Goal: Information Seeking & Learning: Learn about a topic

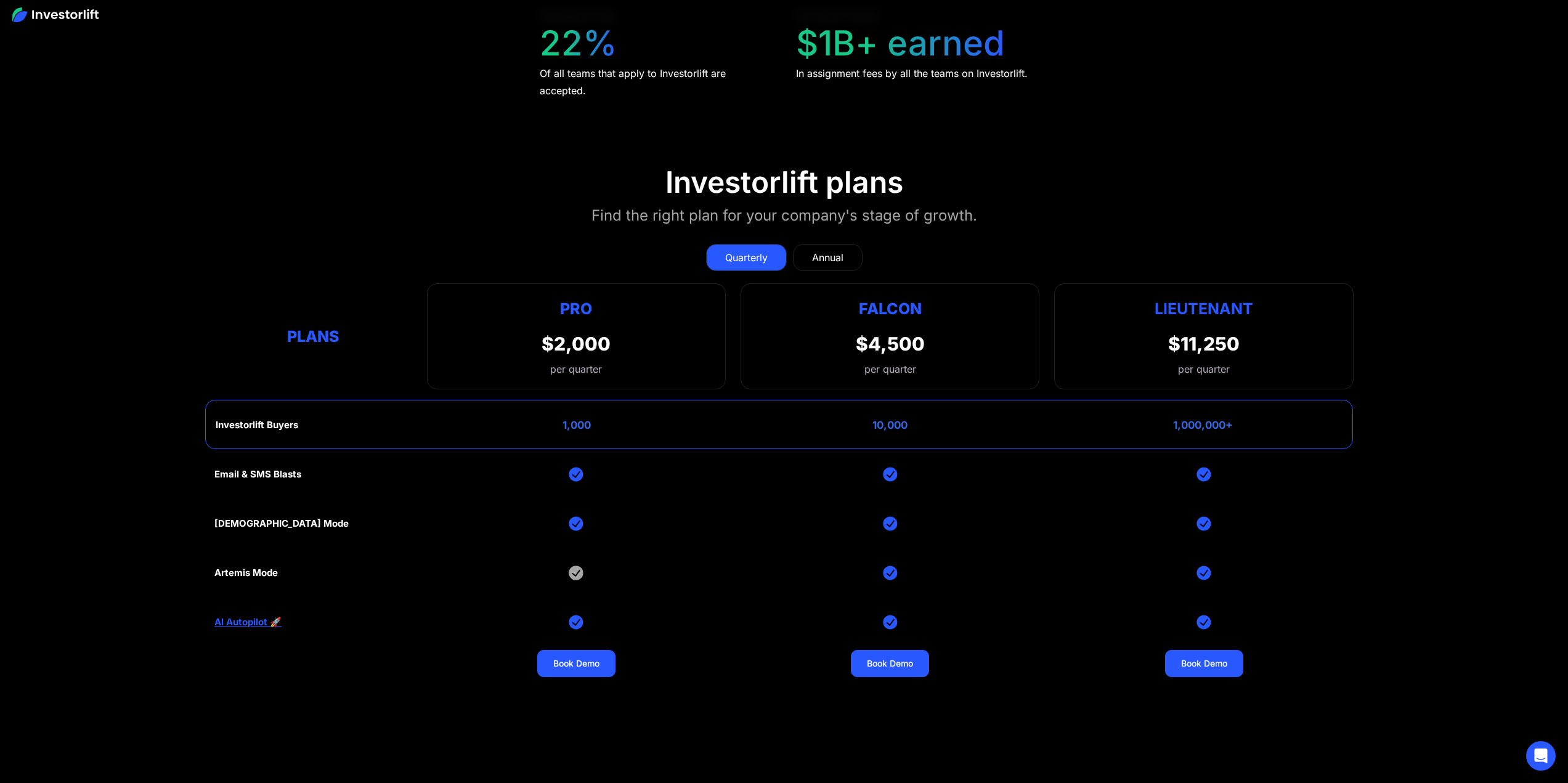
scroll to position [5670, 0]
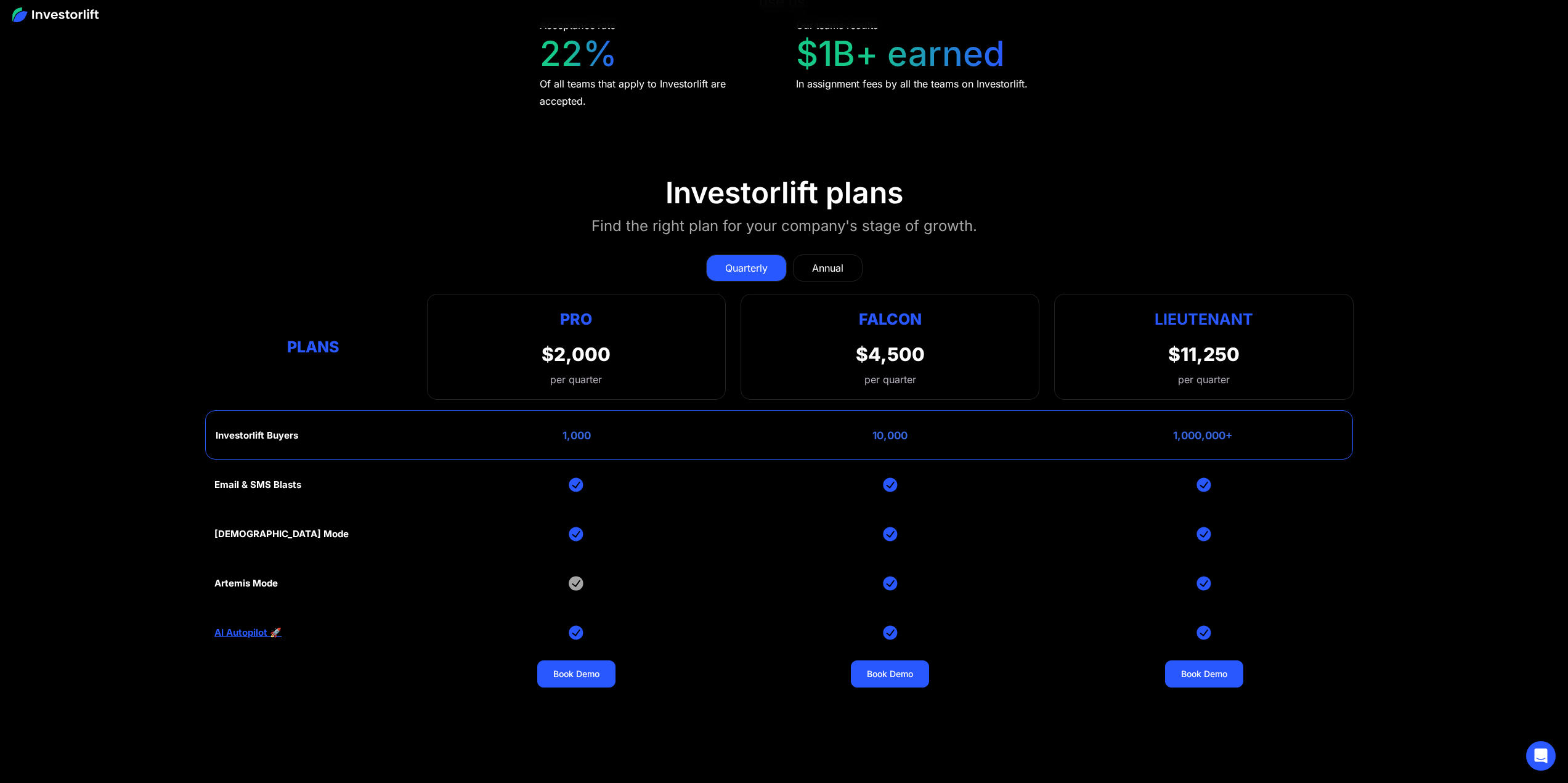
click at [826, 261] on div "Annual" at bounding box center [827, 268] width 31 height 15
click at [750, 261] on div "Quarterly" at bounding box center [746, 268] width 42 height 15
click at [831, 261] on div "Annual" at bounding box center [827, 268] width 31 height 15
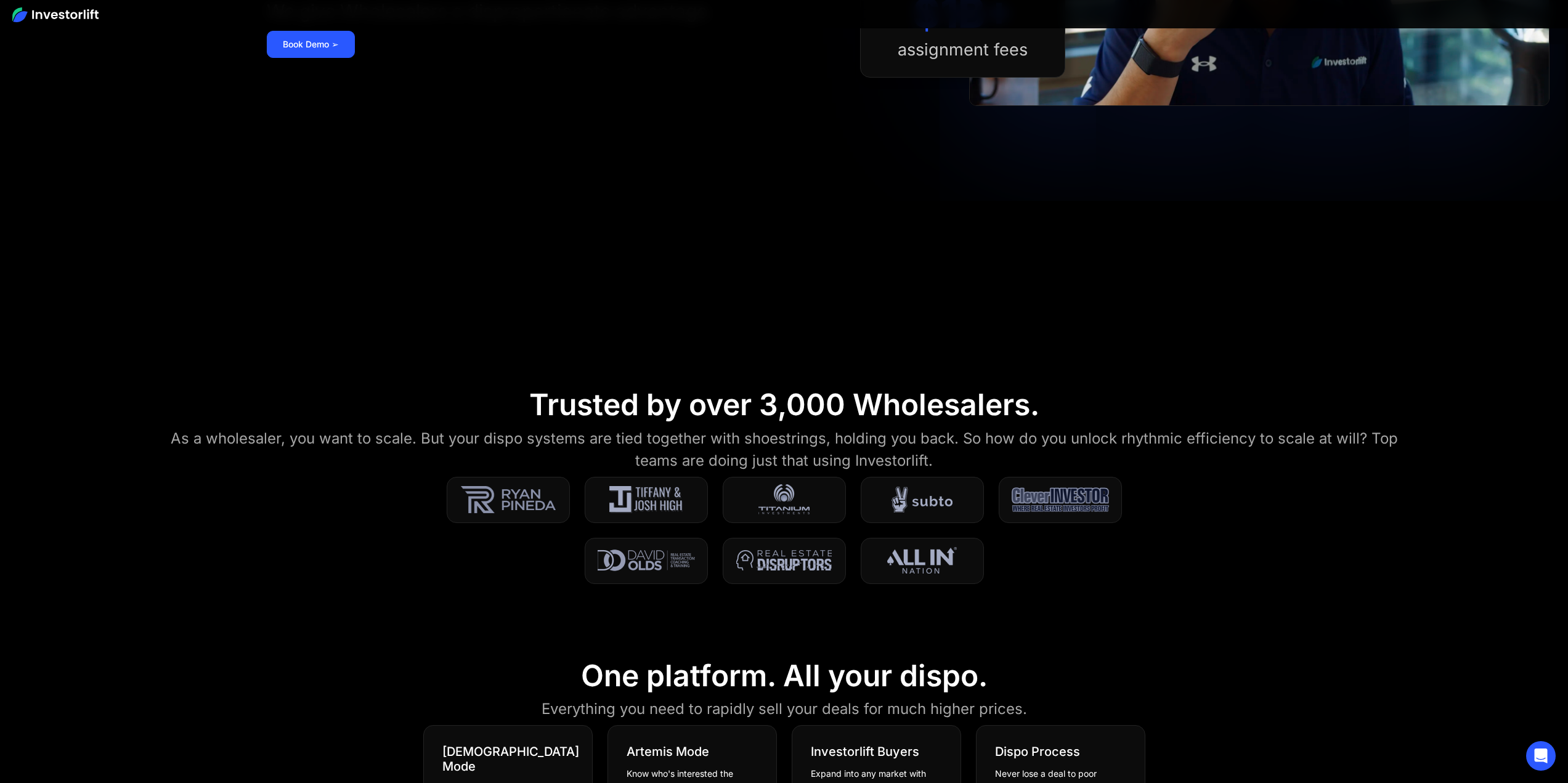
scroll to position [0, 0]
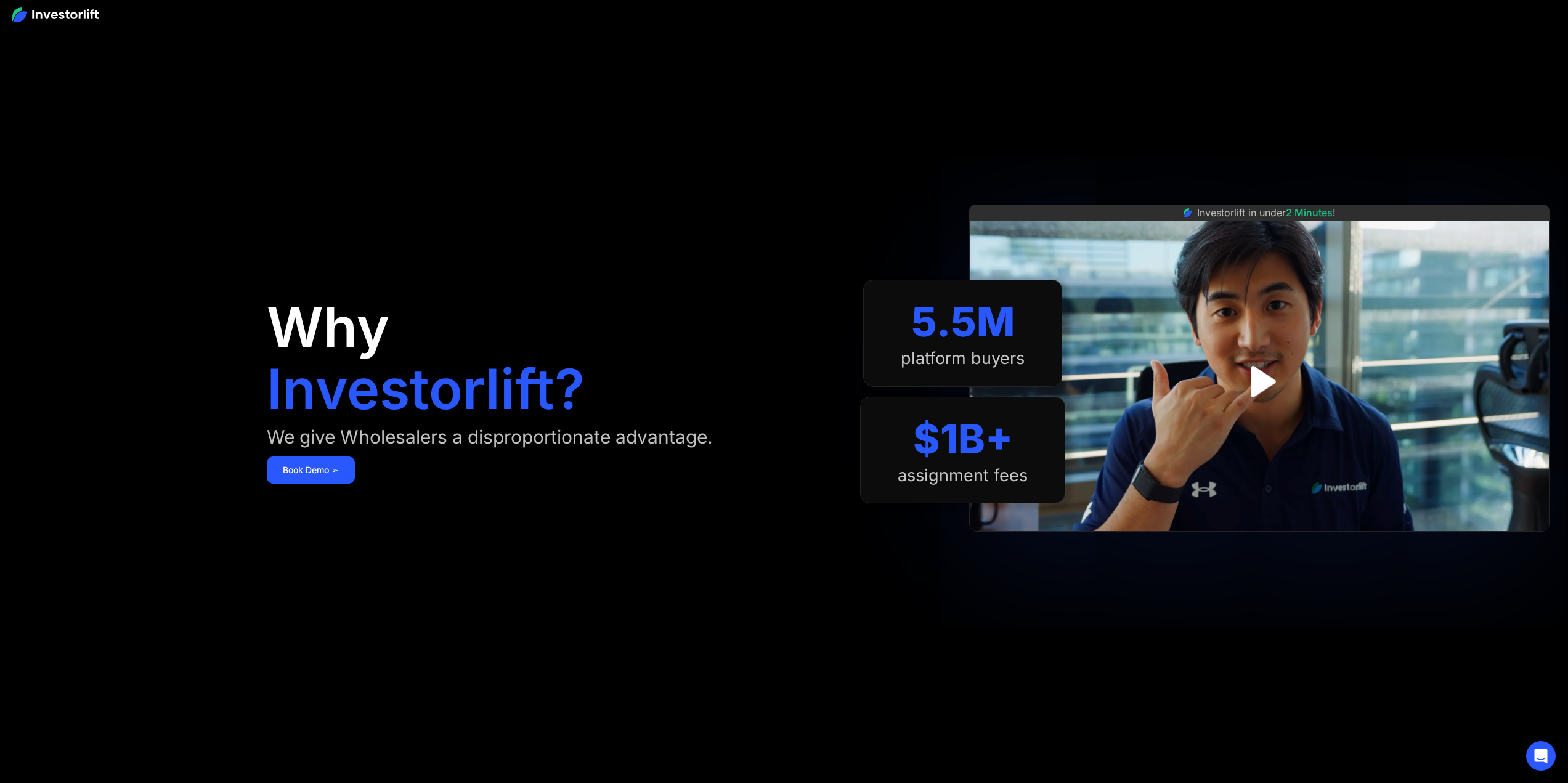
drag, startPoint x: 1574, startPoint y: 715, endPoint x: 104, endPoint y: 175, distance: 1566.0
click at [104, 175] on aside "Why Investorlift? We give Wholesalers a disproportionate advantage. Book Demo ➢…" at bounding box center [784, 392] width 1568 height 783
click at [74, 20] on img at bounding box center [56, 15] width 86 height 15
click at [186, 236] on aside "Why Investorlift? We give Wholesalers a disproportionate advantage. Book Demo ➢…" at bounding box center [784, 392] width 1568 height 783
click at [184, 144] on aside "Why Investorlift? We give Wholesalers a disproportionate advantage. Book Demo ➢…" at bounding box center [784, 392] width 1568 height 783
